Goal: Find specific page/section: Find specific page/section

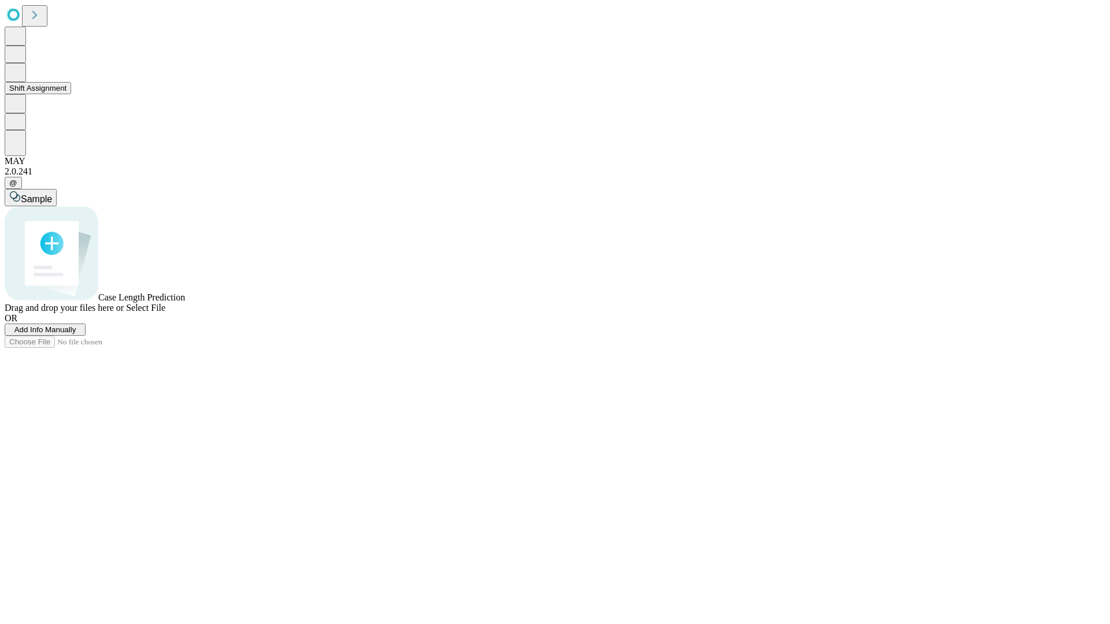
click at [71, 94] on button "Shift Assignment" at bounding box center [38, 88] width 66 height 12
